Goal: Navigation & Orientation: Find specific page/section

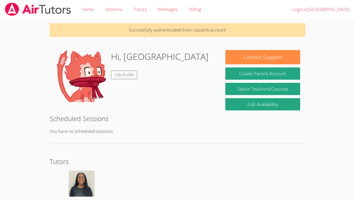
scroll to position [31, 0]
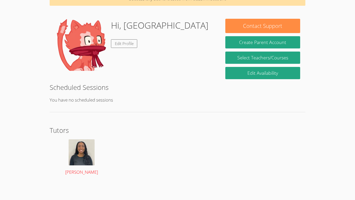
click at [83, 144] on img at bounding box center [82, 152] width 26 height 26
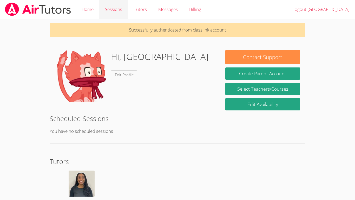
click at [125, 15] on link "Sessions" at bounding box center [113, 9] width 29 height 19
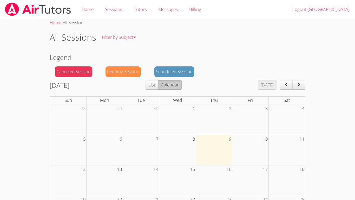
click at [108, 101] on span "Mon" at bounding box center [104, 100] width 9 height 6
